Goal: Task Accomplishment & Management: Complete application form

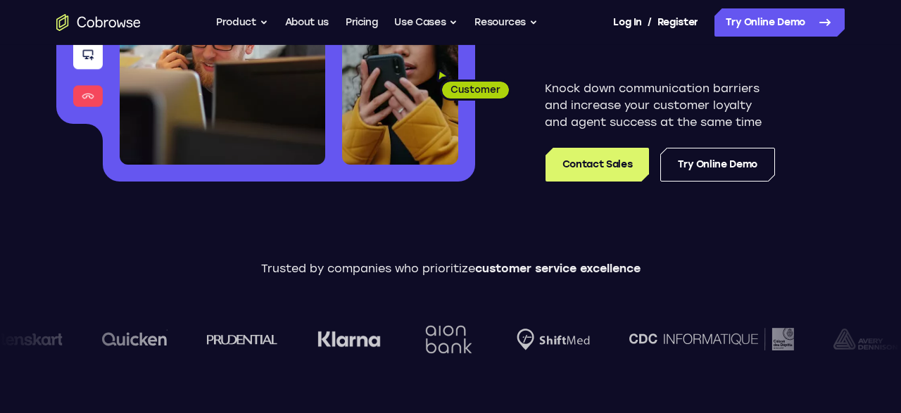
scroll to position [284, 0]
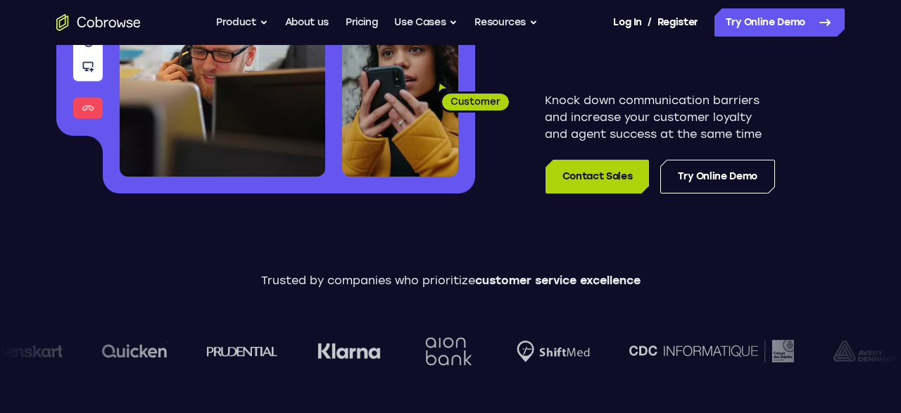
click at [601, 177] on link "Contact Sales" at bounding box center [598, 177] width 104 height 34
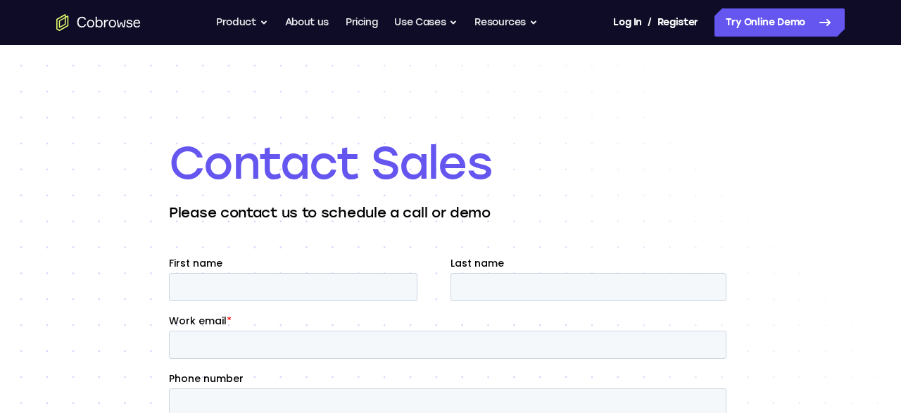
scroll to position [115, 0]
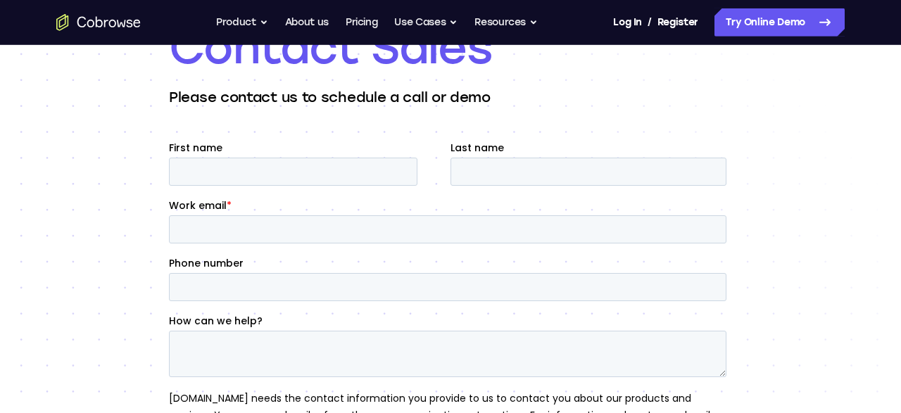
click at [348, 154] on div "First name" at bounding box center [310, 162] width 282 height 45
click at [327, 158] on input "First name" at bounding box center [293, 171] width 249 height 28
type input "Anish"
type input "Roy"
click at [265, 239] on input "Work email *" at bounding box center [448, 229] width 558 height 28
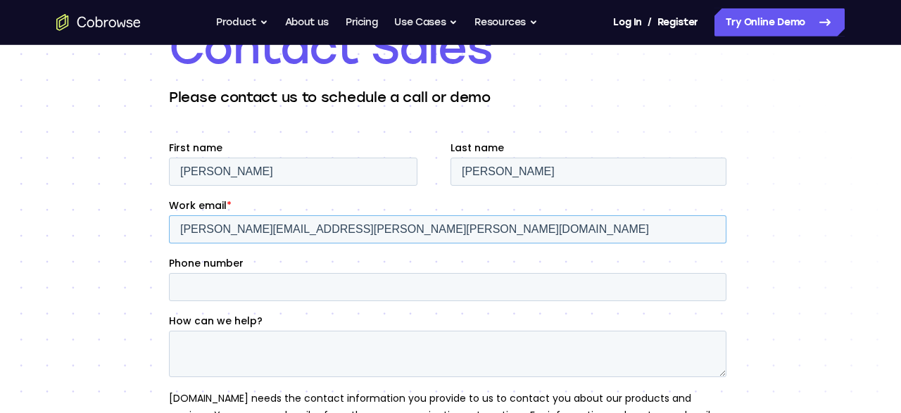
type input "anish.roy@angelone.in"
click at [270, 288] on input "Phone number" at bounding box center [448, 286] width 558 height 28
type input "9"
type input "+919964302753"
click at [246, 346] on textarea "How can we help?" at bounding box center [448, 353] width 558 height 46
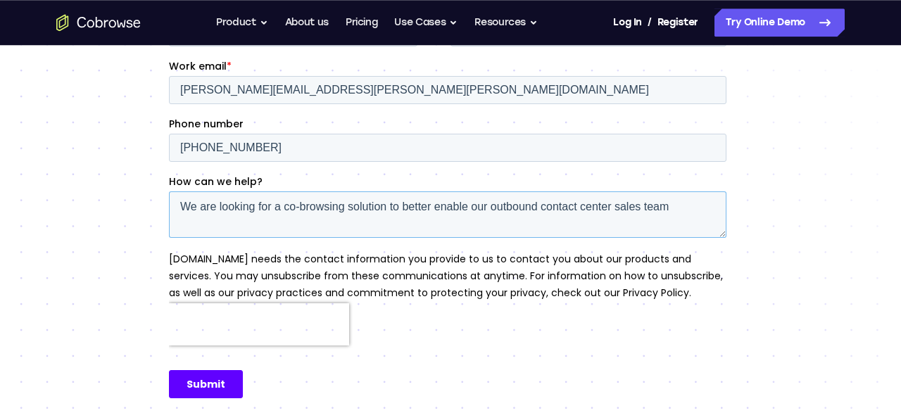
scroll to position [259, 0]
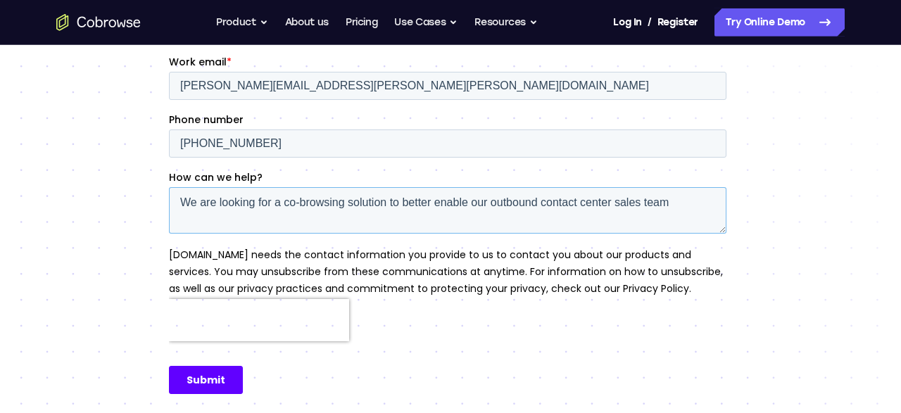
type textarea "We are looking for a co-browsing solution to better enable our outbound contact…"
click at [202, 402] on div "Submit" at bounding box center [450, 380] width 563 height 52
click at [204, 391] on input "Submit" at bounding box center [206, 380] width 74 height 28
